Goal: Check status: Check status

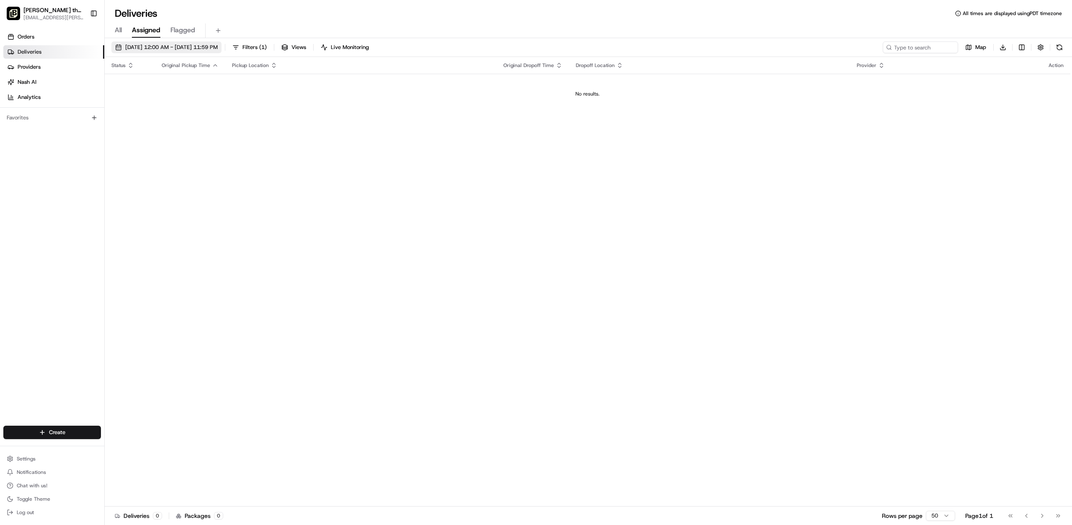
click at [149, 45] on span "[DATE] 12:00 AM - [DATE] 11:59 PM" at bounding box center [171, 48] width 93 height 8
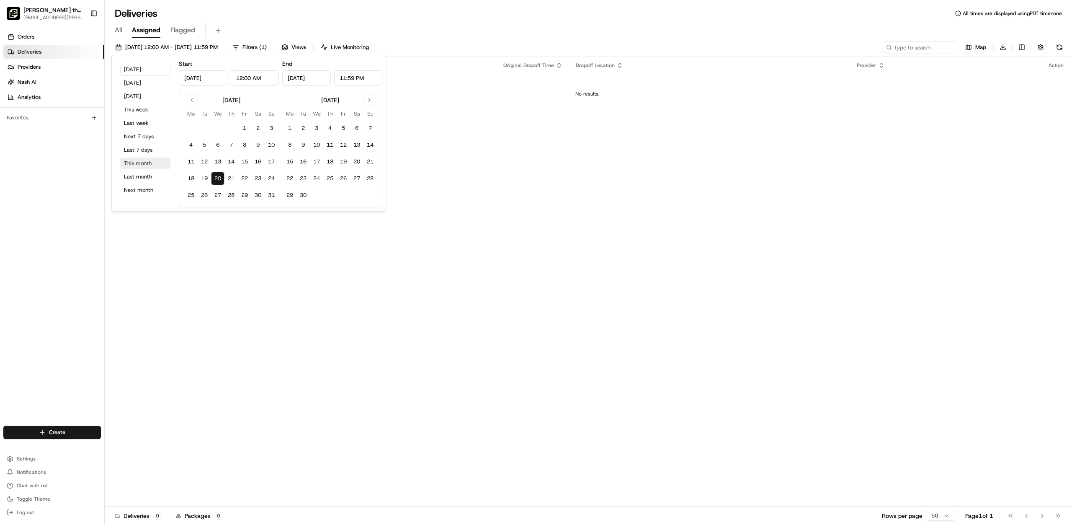
click at [146, 164] on button "This month" at bounding box center [145, 164] width 50 height 12
type input "[DATE]"
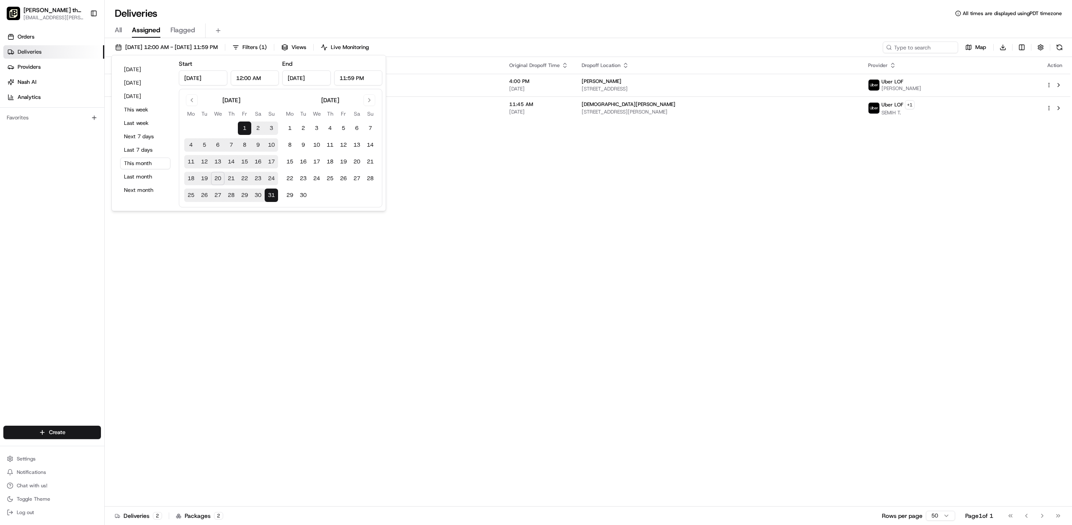
click at [561, 21] on div "All Assigned Flagged" at bounding box center [589, 29] width 968 height 18
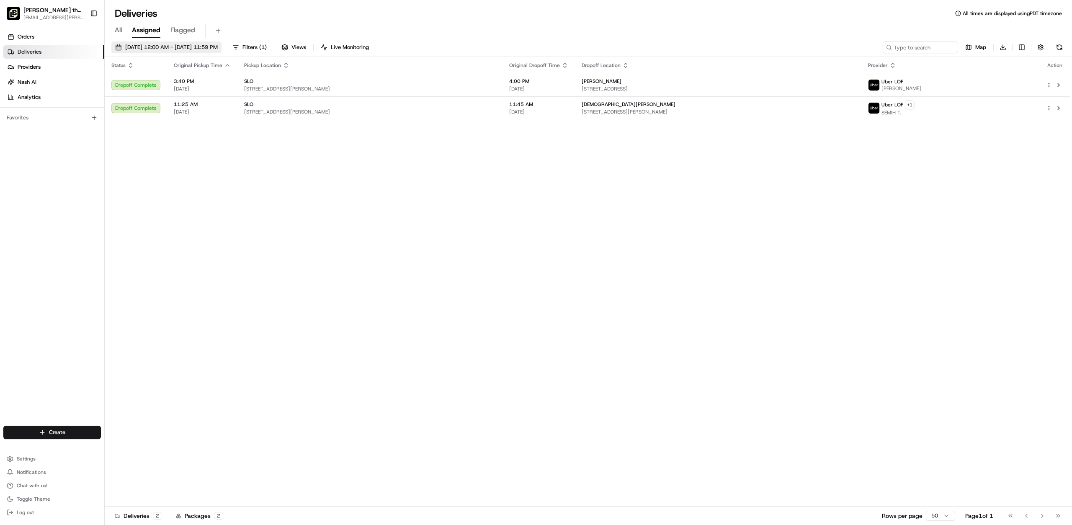
click at [172, 46] on span "[DATE] 12:00 AM - [DATE] 11:59 PM" at bounding box center [171, 48] width 93 height 8
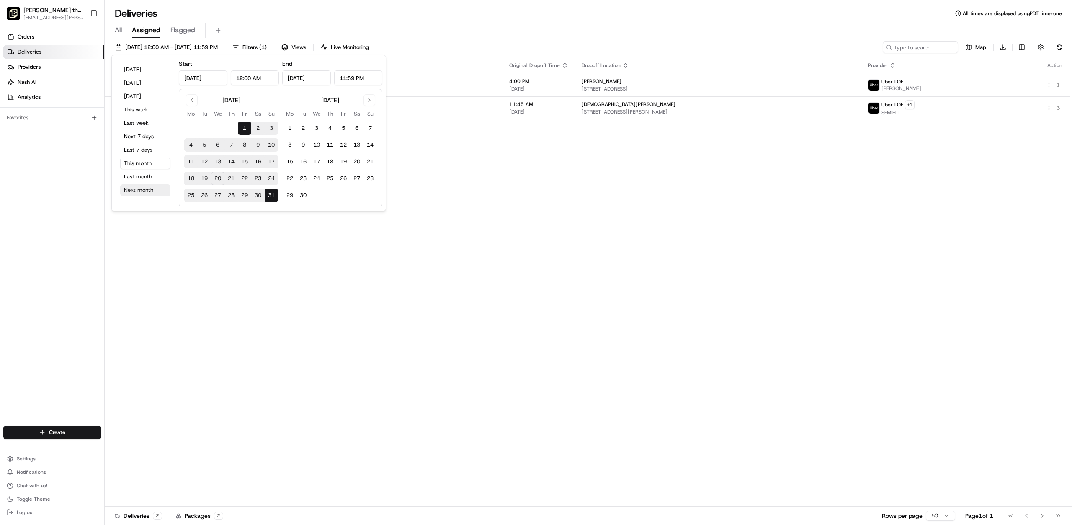
click at [135, 190] on button "Next month" at bounding box center [145, 190] width 50 height 12
type input "[DATE]"
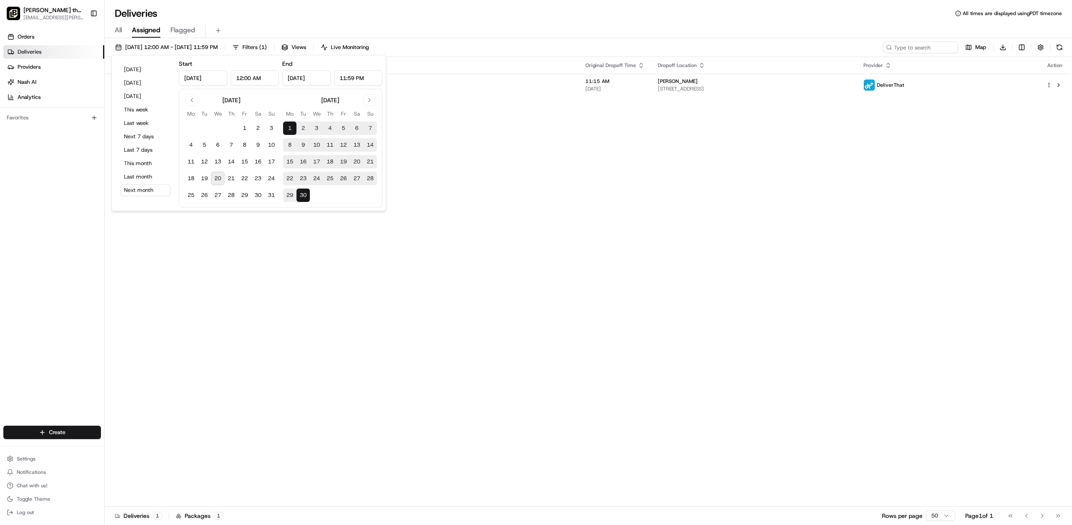
click at [527, 18] on div "Deliveries All times are displayed using PDT timezone" at bounding box center [589, 13] width 968 height 13
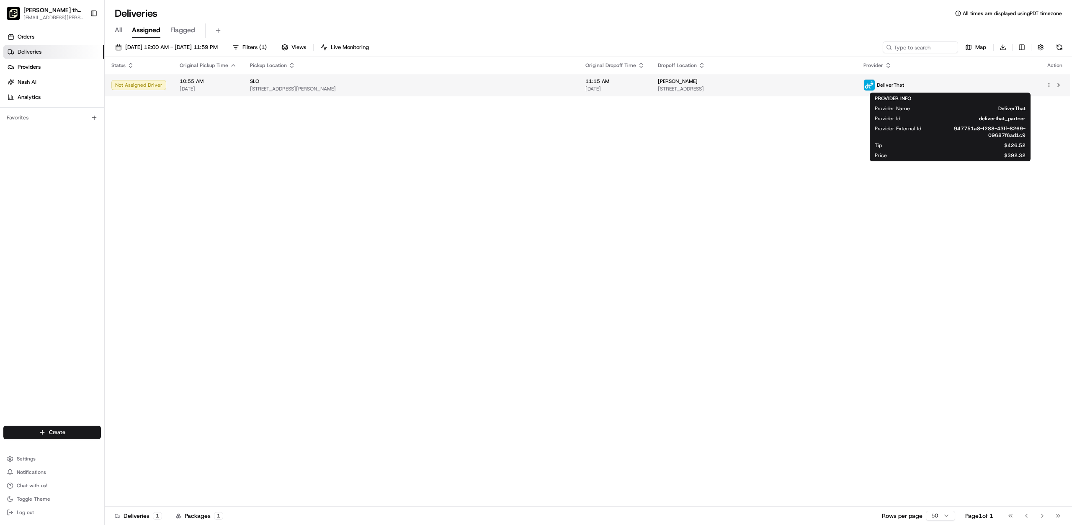
click at [904, 88] on span "DeliverThat" at bounding box center [890, 85] width 27 height 7
